Goal: Task Accomplishment & Management: Use online tool/utility

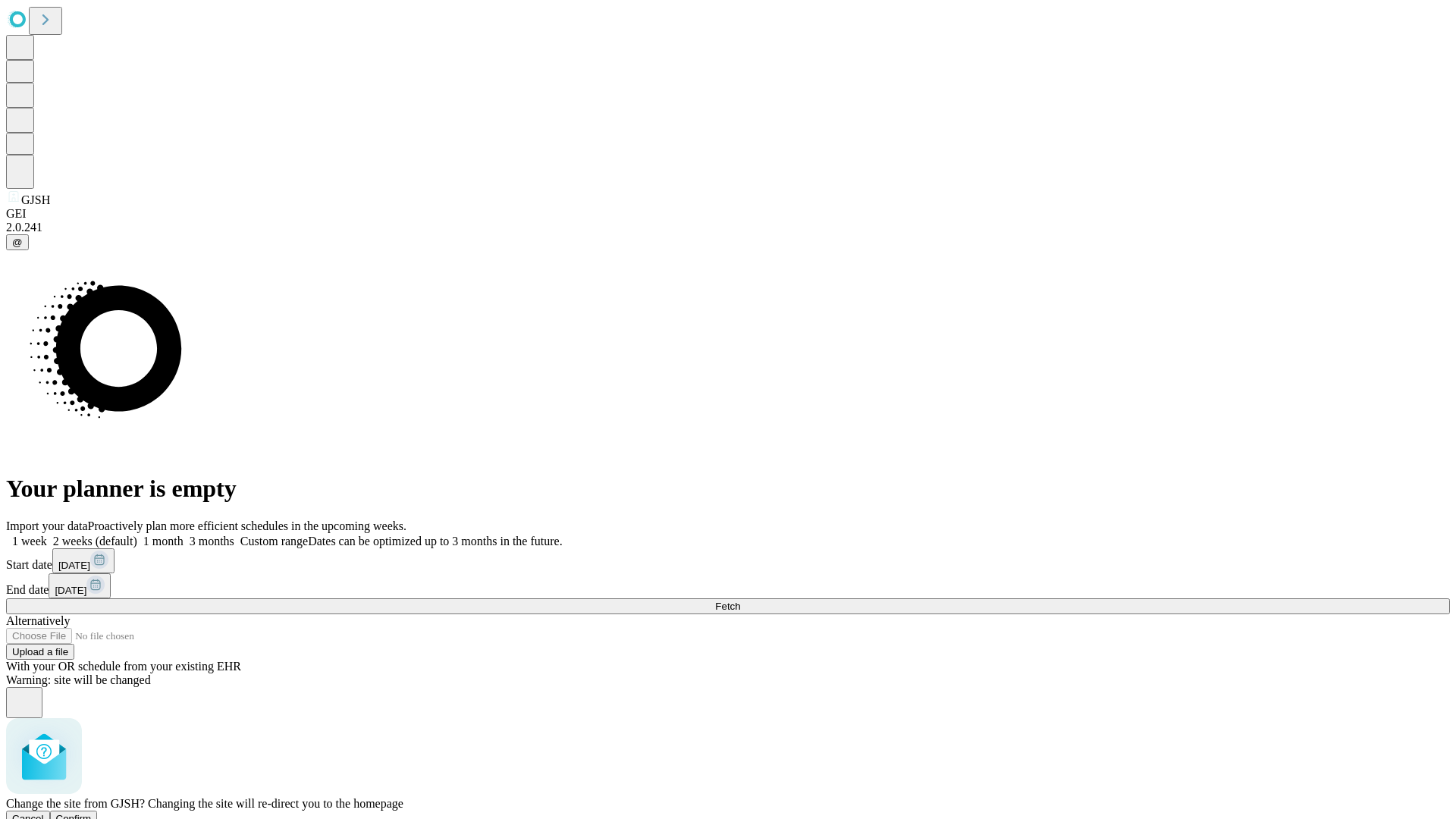
click at [92, 812] on span "Confirm" at bounding box center [74, 818] width 36 height 12
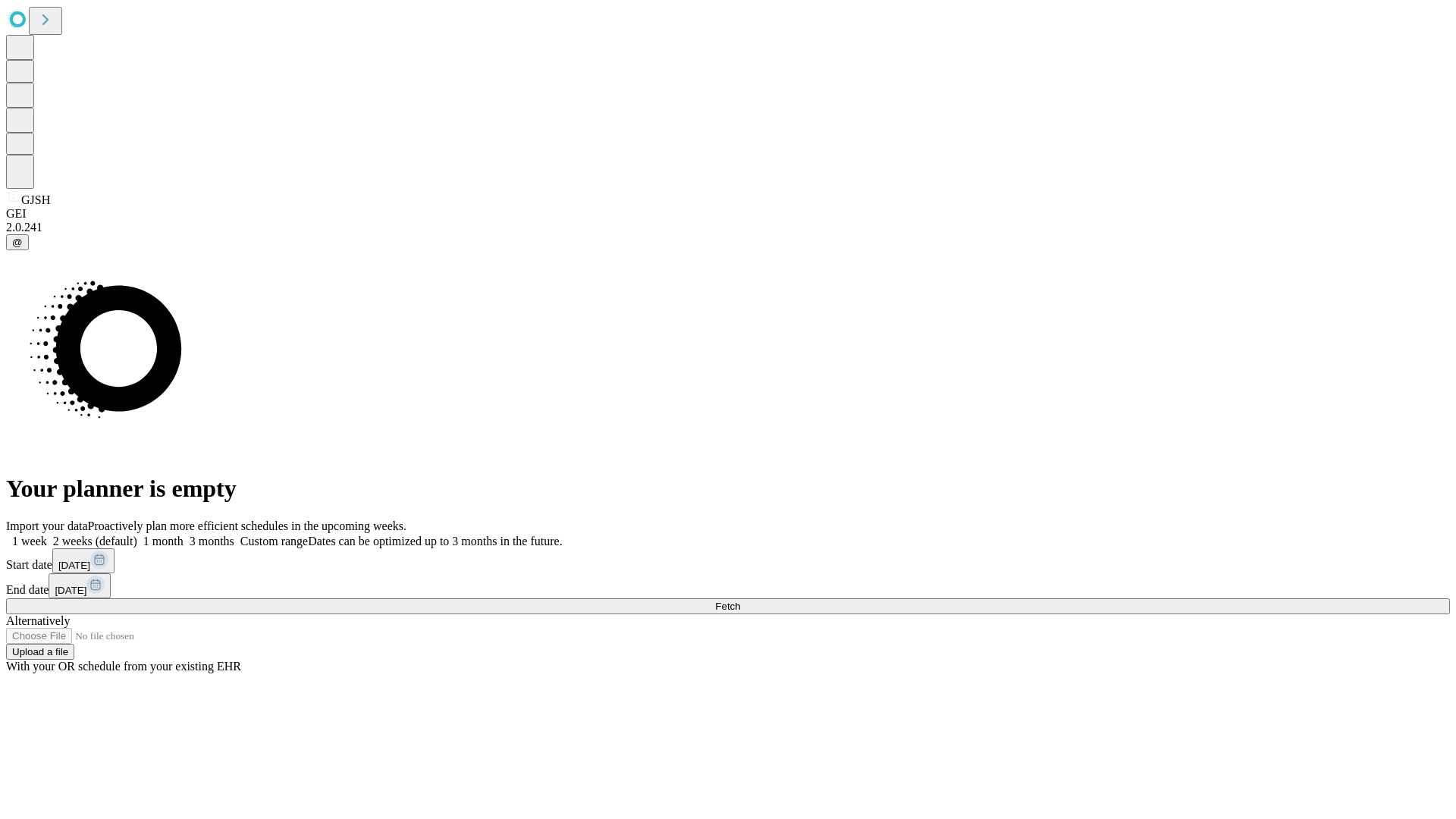
click at [137, 535] on label "2 weeks (default)" at bounding box center [92, 541] width 90 height 13
click at [740, 600] on span "Fetch" at bounding box center [728, 606] width 25 height 12
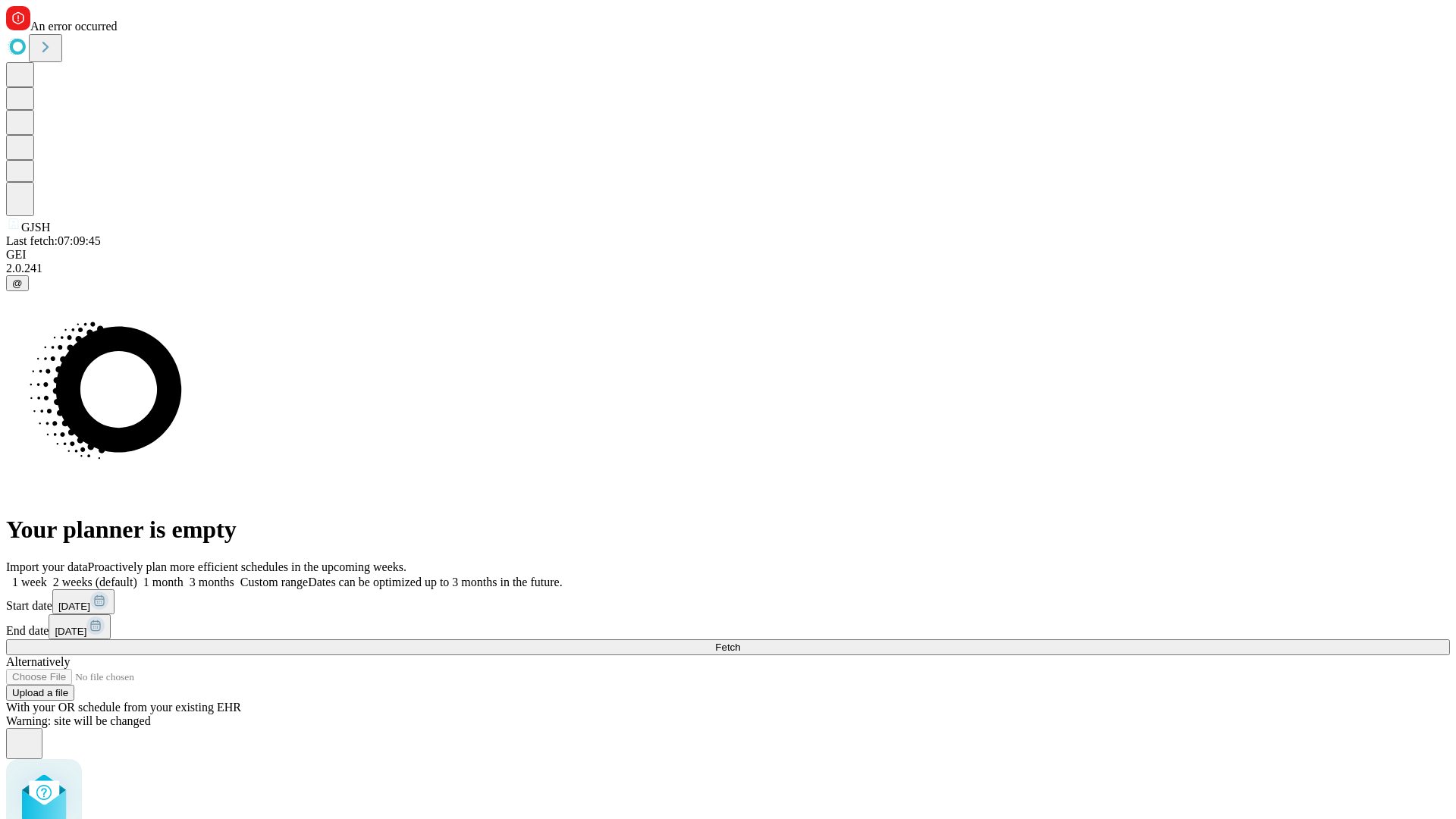
click at [137, 575] on label "2 weeks (default)" at bounding box center [92, 582] width 90 height 13
click at [740, 641] on span "Fetch" at bounding box center [728, 647] width 25 height 12
click at [137, 575] on label "2 weeks (default)" at bounding box center [92, 582] width 90 height 13
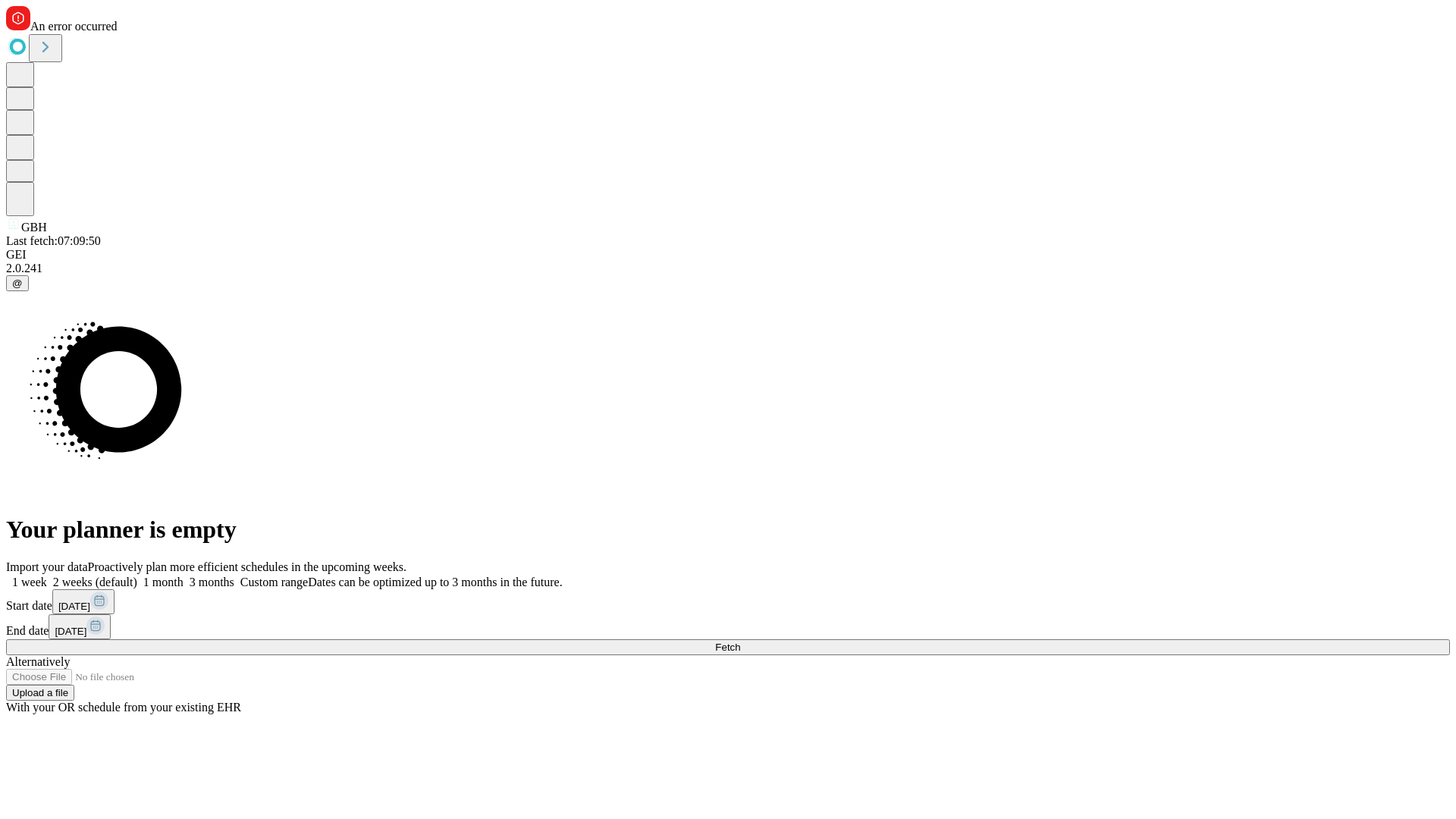
click at [740, 641] on span "Fetch" at bounding box center [728, 647] width 25 height 12
click at [137, 575] on label "2 weeks (default)" at bounding box center [92, 582] width 90 height 13
click at [740, 641] on span "Fetch" at bounding box center [728, 647] width 25 height 12
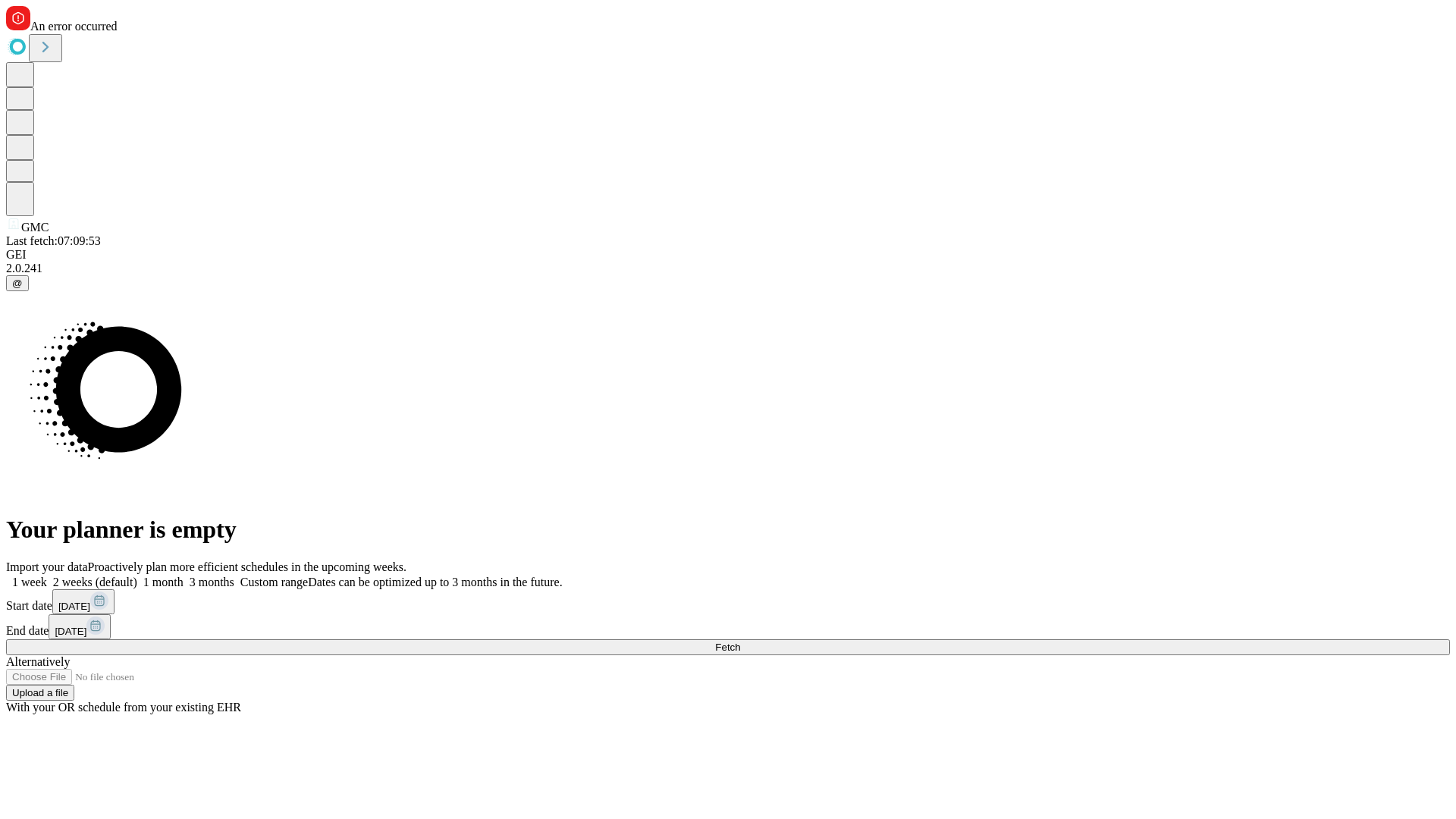
click at [137, 575] on label "2 weeks (default)" at bounding box center [92, 582] width 90 height 13
click at [740, 641] on span "Fetch" at bounding box center [728, 647] width 25 height 12
click at [137, 575] on label "2 weeks (default)" at bounding box center [92, 582] width 90 height 13
click at [740, 641] on span "Fetch" at bounding box center [728, 647] width 25 height 12
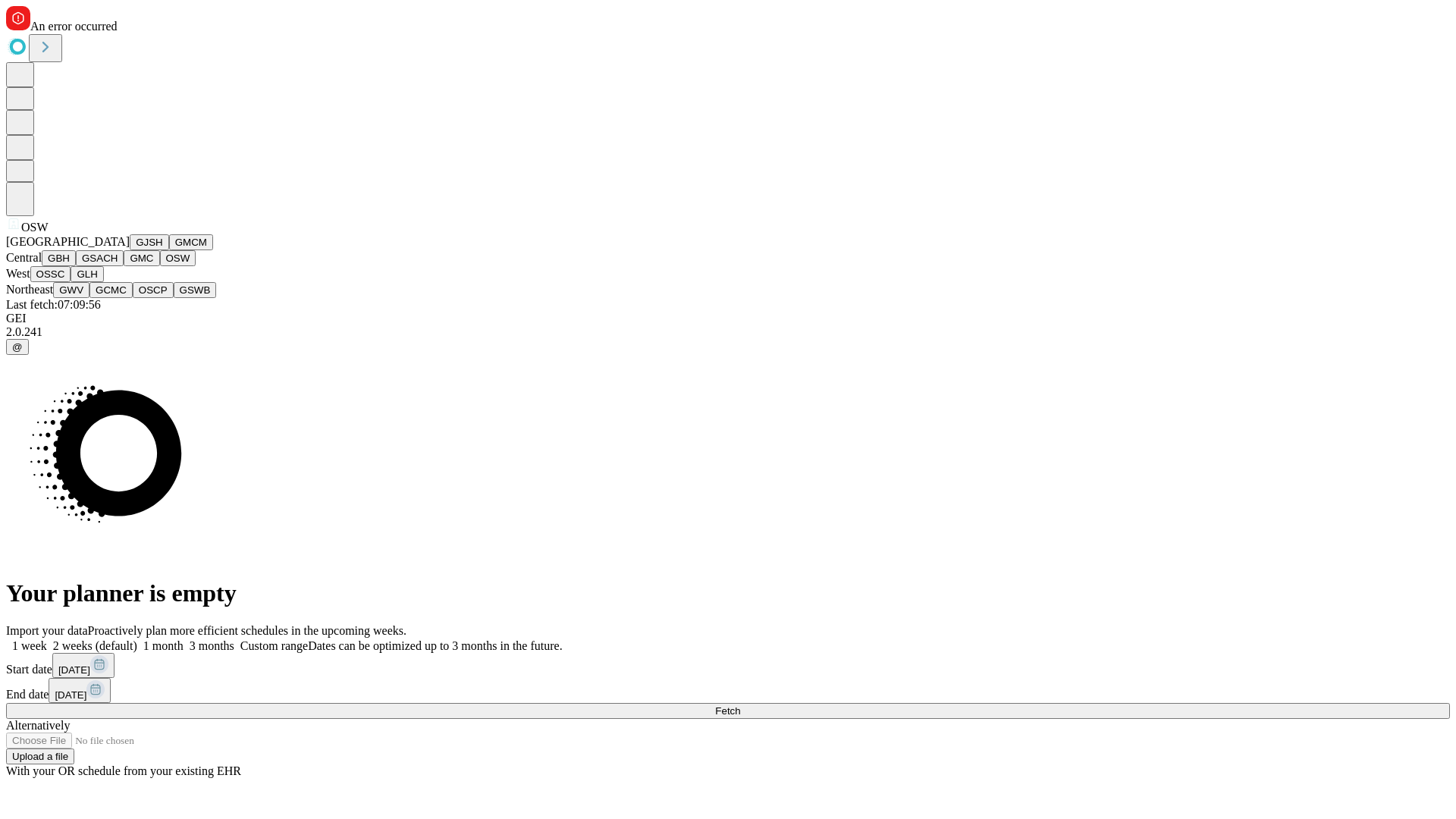
click at [71, 282] on button "OSSC" at bounding box center [51, 274] width 41 height 16
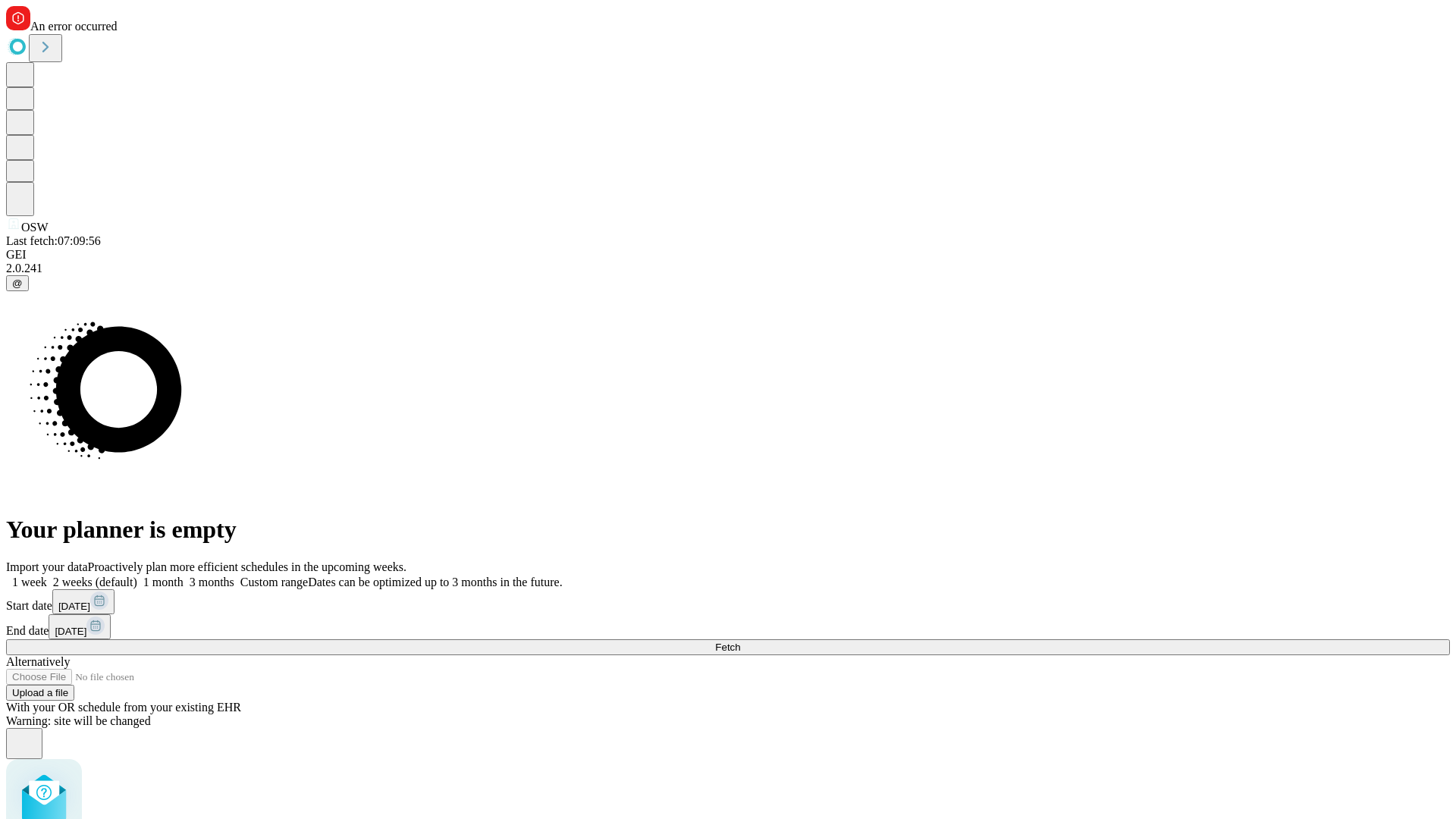
click at [137, 575] on label "2 weeks (default)" at bounding box center [92, 582] width 90 height 13
click at [740, 641] on span "Fetch" at bounding box center [728, 647] width 25 height 12
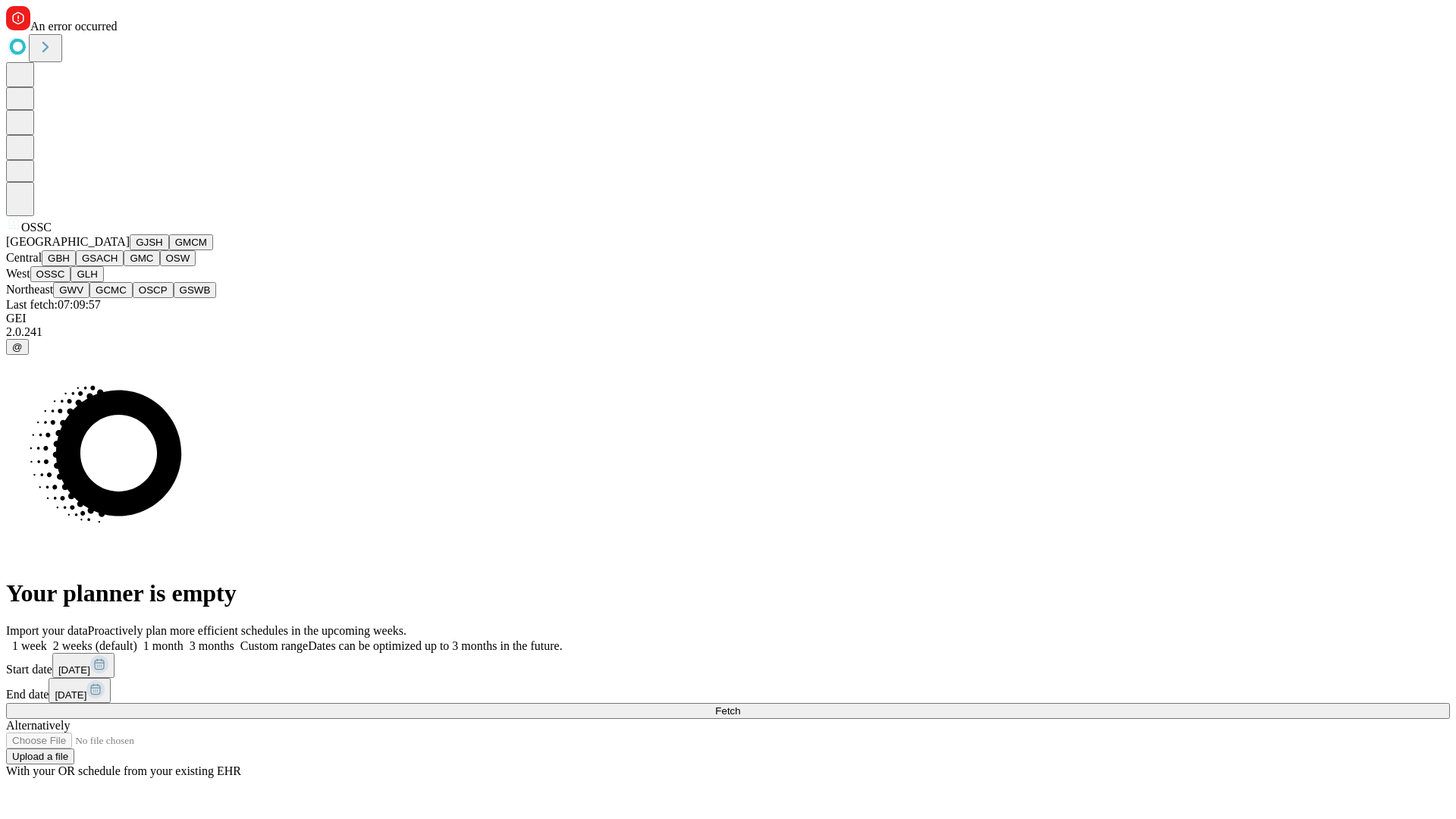
click at [103, 282] on button "GLH" at bounding box center [86, 274] width 32 height 16
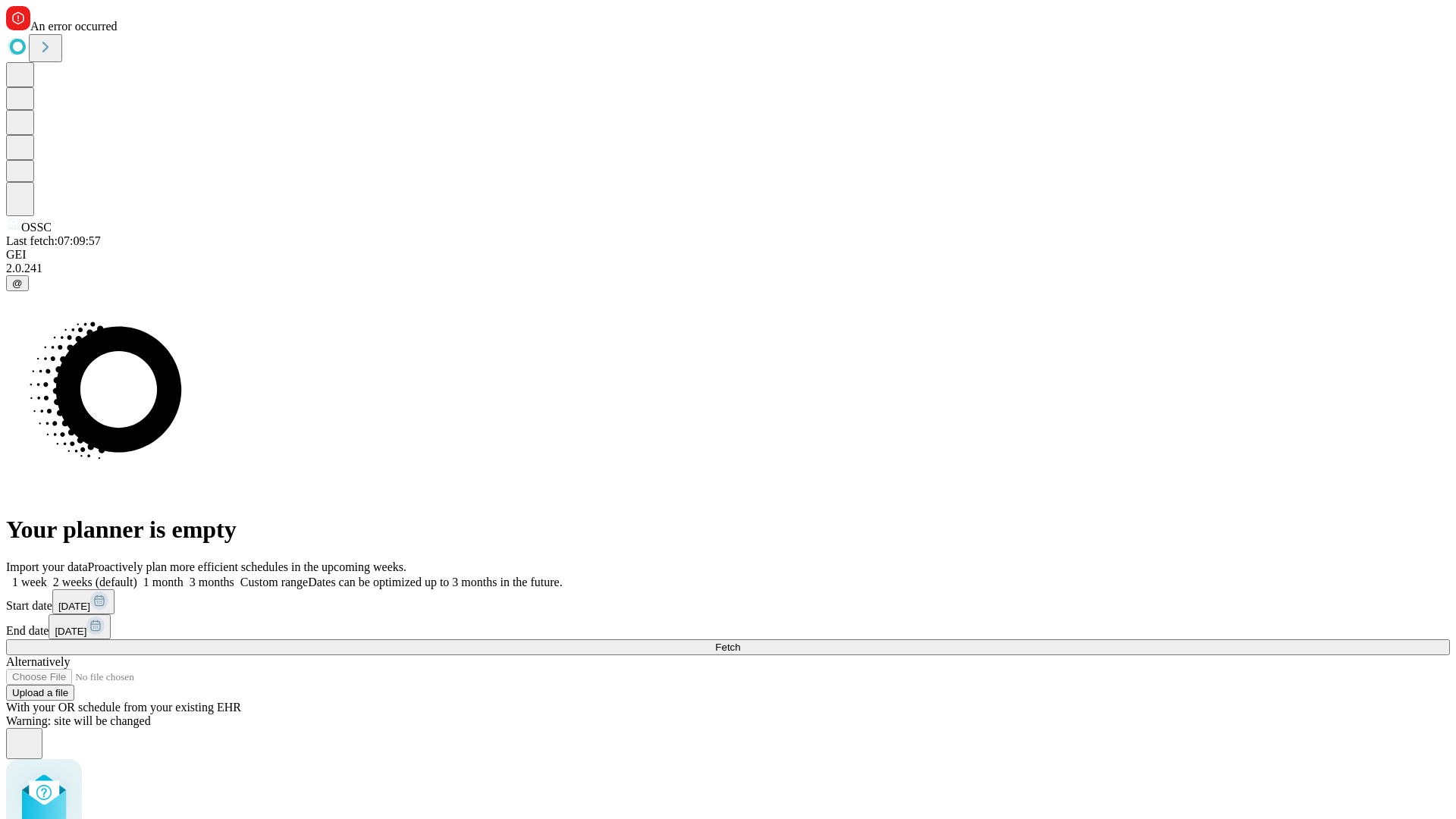
click at [137, 575] on label "2 weeks (default)" at bounding box center [92, 582] width 90 height 13
click at [740, 641] on span "Fetch" at bounding box center [728, 647] width 25 height 12
click at [137, 575] on label "2 weeks (default)" at bounding box center [92, 582] width 90 height 13
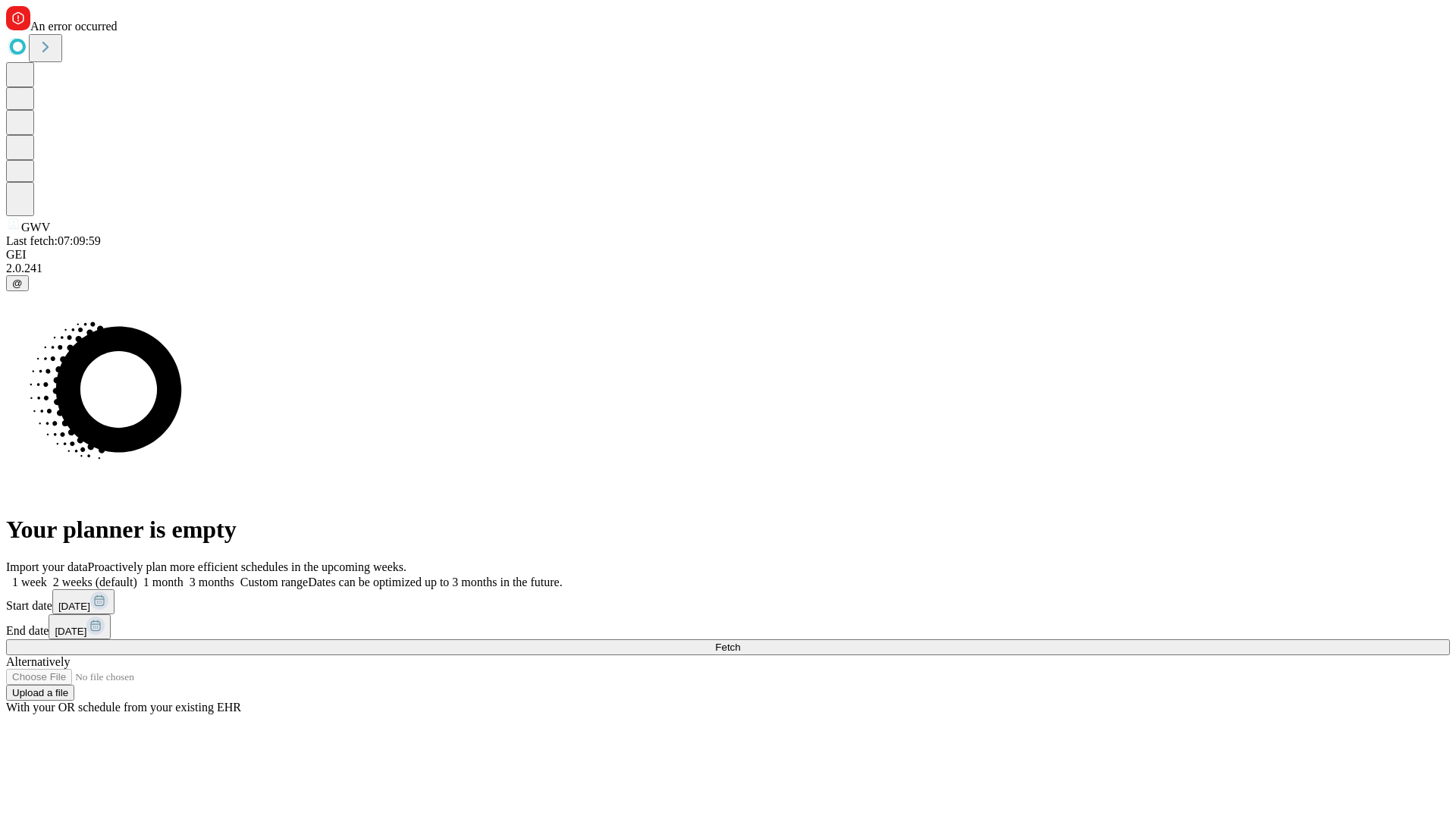
click at [740, 641] on span "Fetch" at bounding box center [728, 647] width 25 height 12
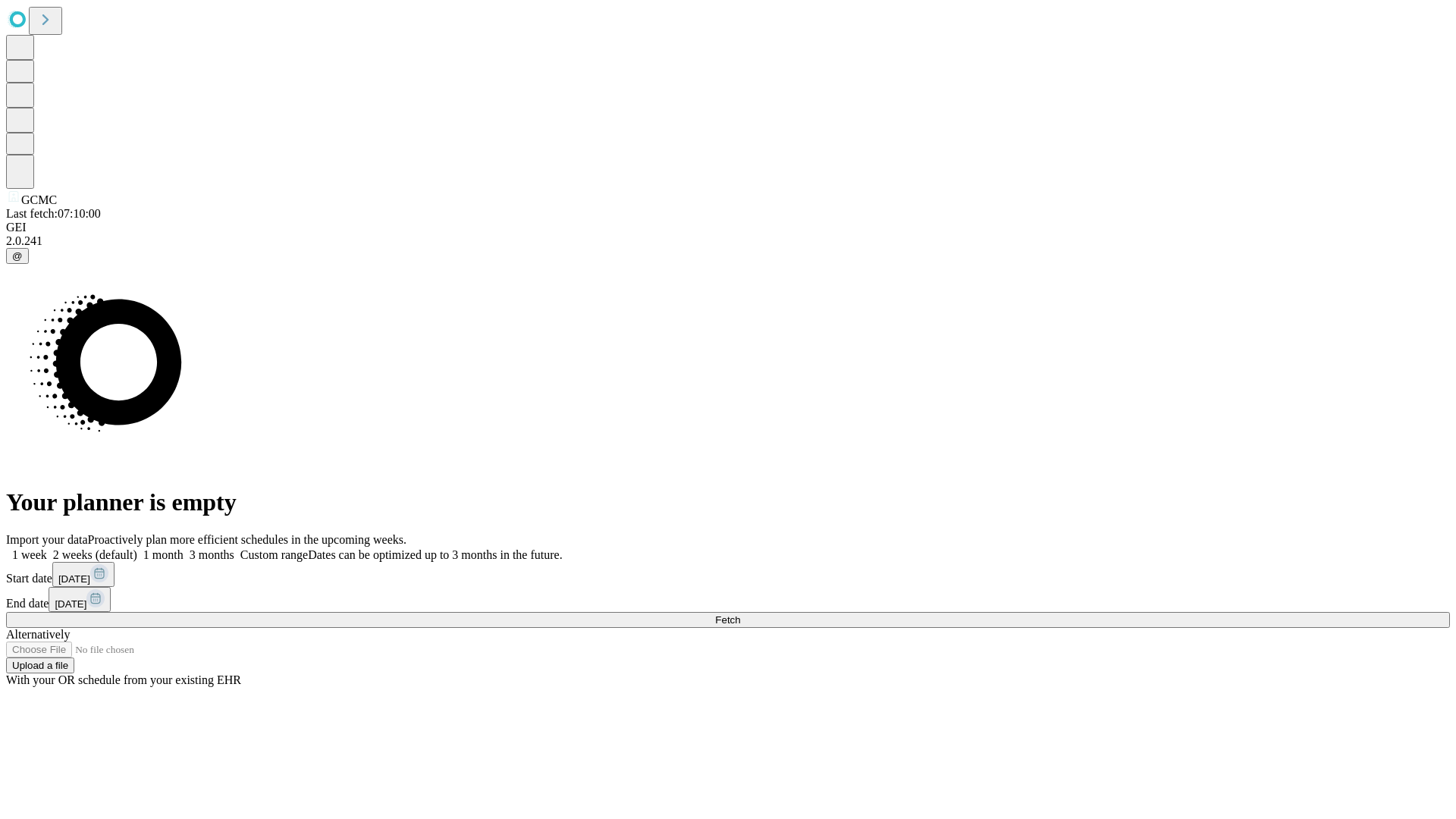
click at [137, 548] on label "2 weeks (default)" at bounding box center [92, 555] width 90 height 13
click at [740, 614] on span "Fetch" at bounding box center [728, 620] width 25 height 12
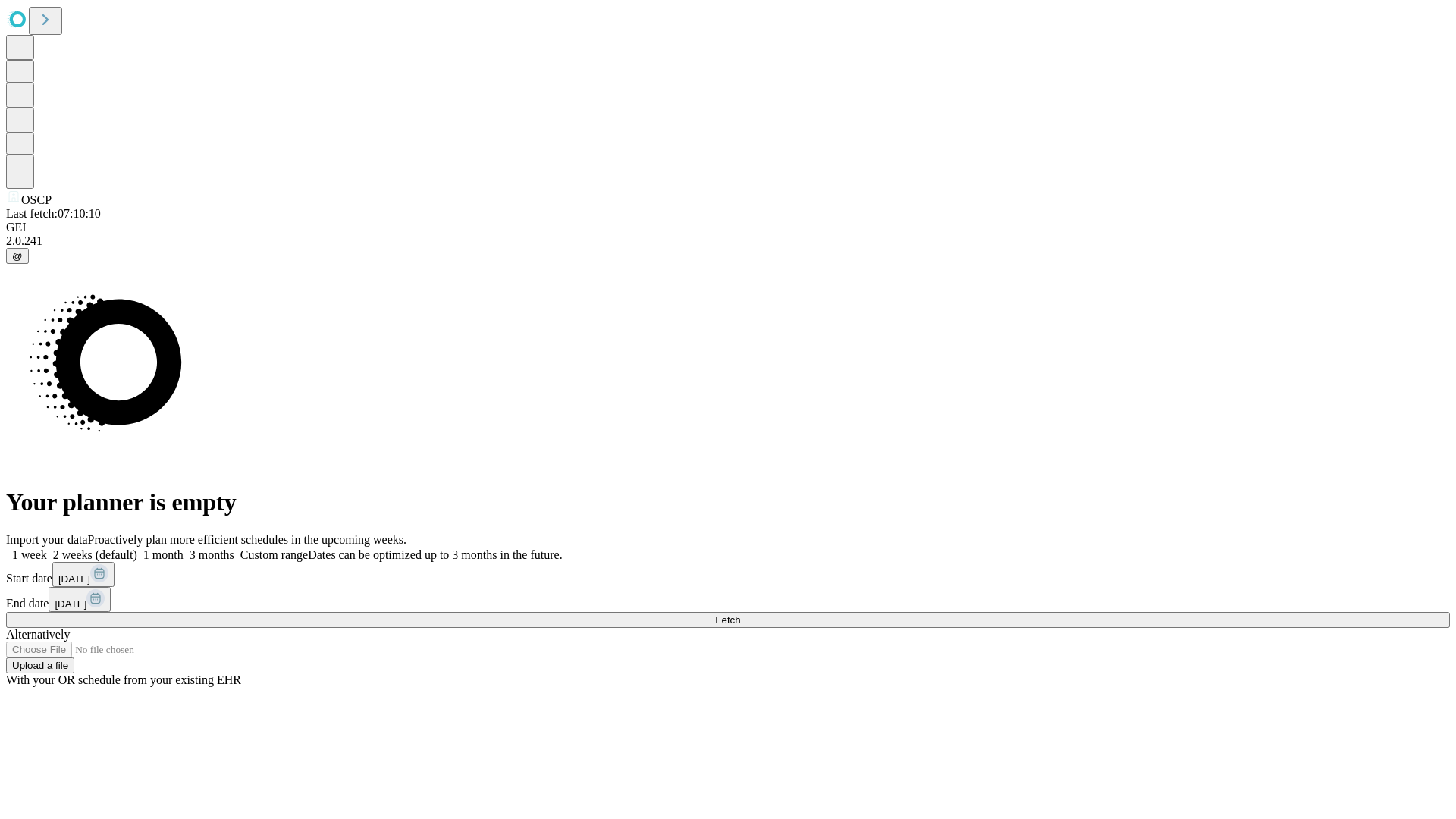
click at [137, 548] on label "2 weeks (default)" at bounding box center [92, 555] width 90 height 13
click at [740, 614] on span "Fetch" at bounding box center [728, 620] width 25 height 12
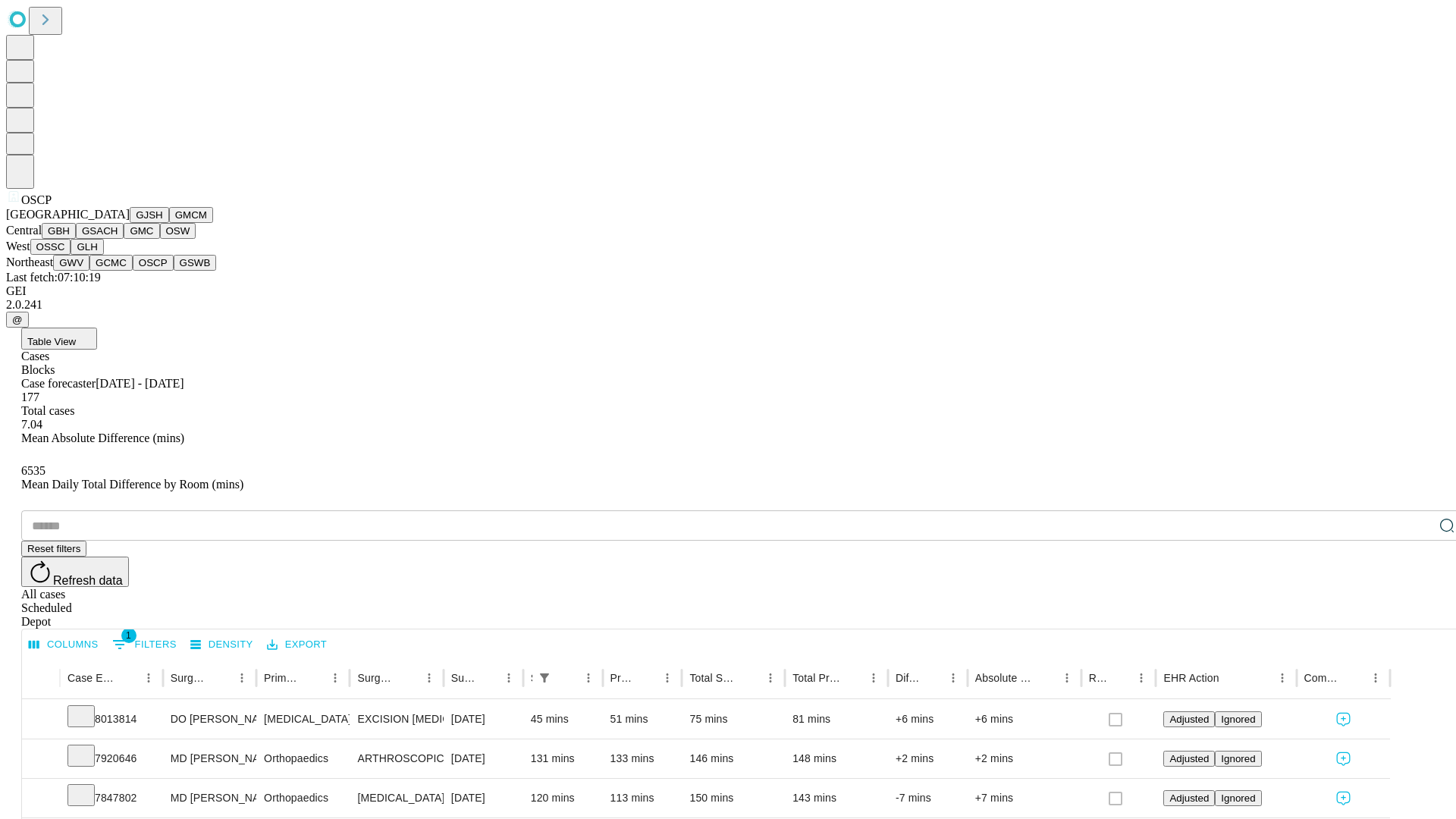
click at [174, 270] on button "GSWB" at bounding box center [195, 262] width 43 height 16
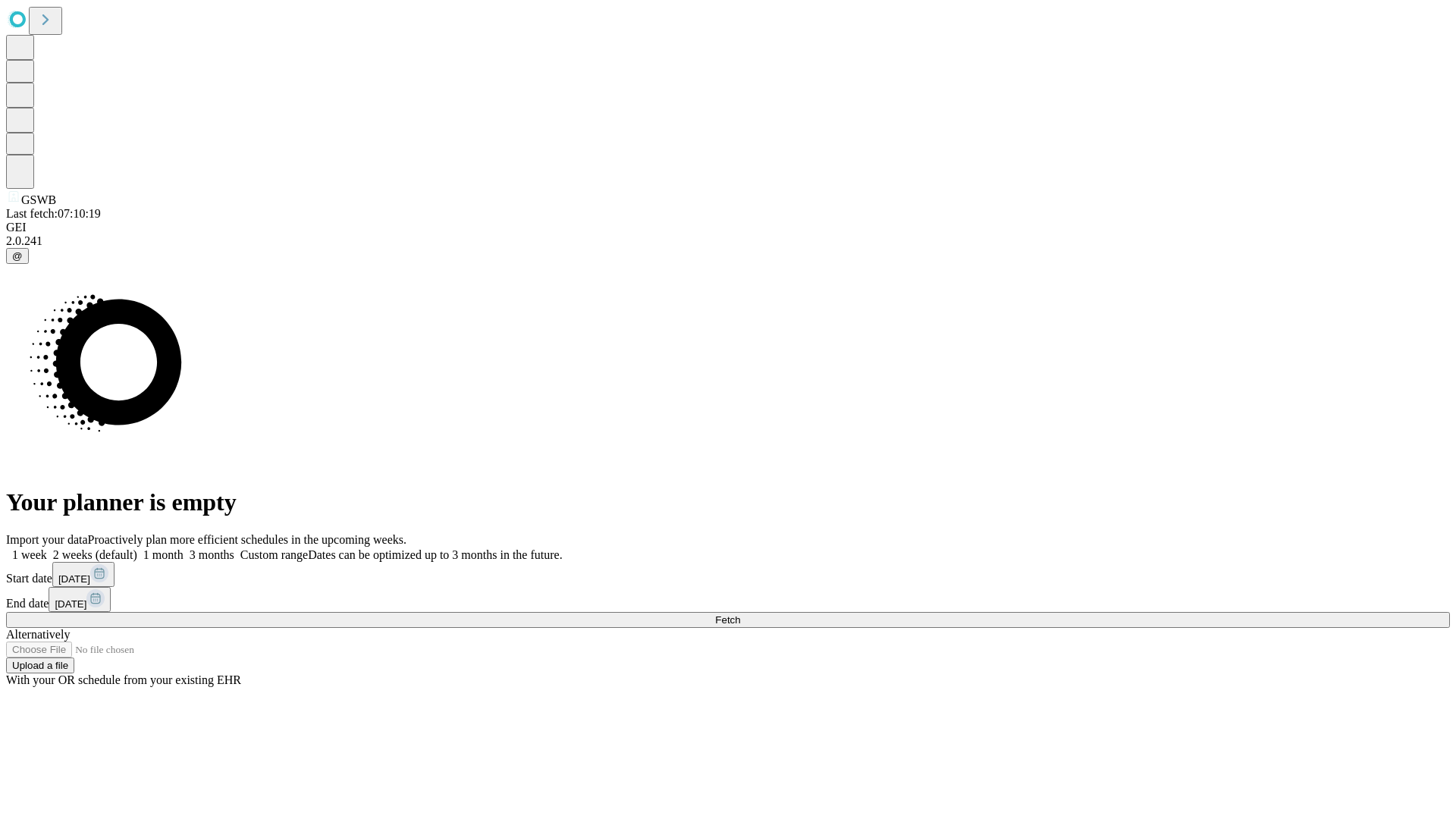
click at [740, 614] on span "Fetch" at bounding box center [728, 620] width 25 height 12
